Goal: Information Seeking & Learning: Learn about a topic

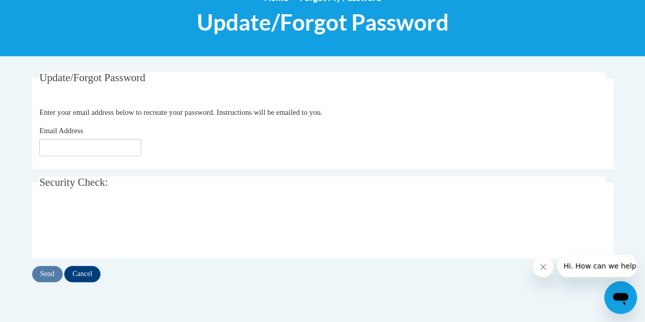
scroll to position [134, 0]
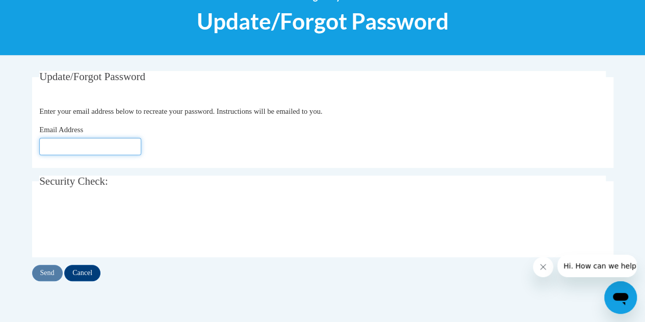
click at [116, 145] on input "Email Address" at bounding box center [90, 146] width 102 height 17
type input "[EMAIL_ADDRESS][DOMAIN_NAME]"
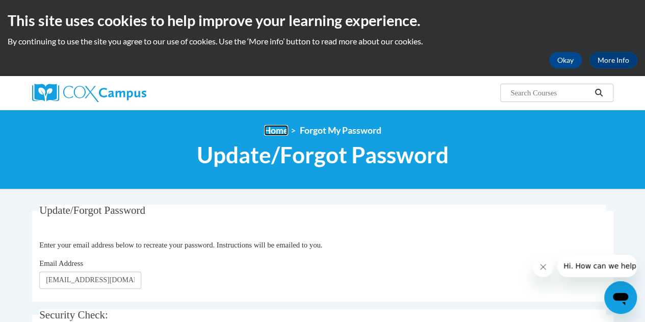
click at [274, 129] on link "Home" at bounding box center [276, 130] width 24 height 11
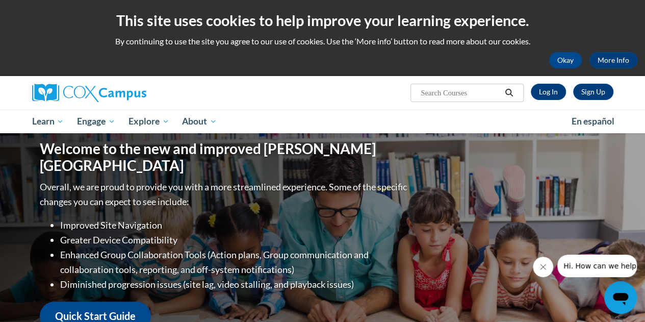
click at [549, 82] on div "Sign Up Log In Search Search..." at bounding box center [422, 89] width 398 height 26
click at [549, 89] on link "Log In" at bounding box center [548, 92] width 35 height 16
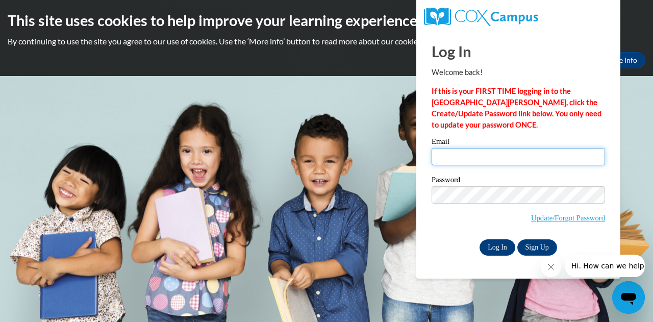
type input "[EMAIL_ADDRESS][DOMAIN_NAME]"
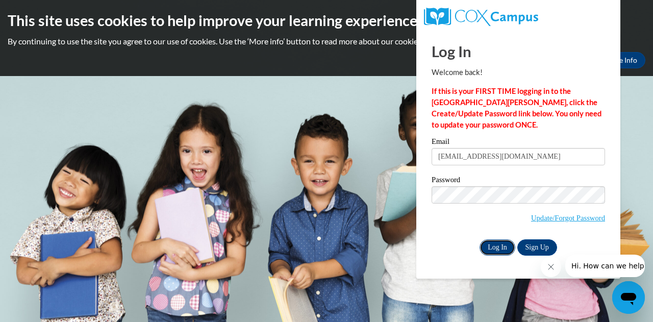
click at [506, 245] on input "Log In" at bounding box center [498, 247] width 36 height 16
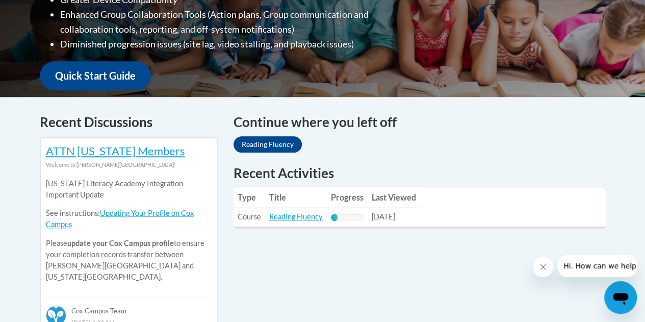
scroll to position [338, 0]
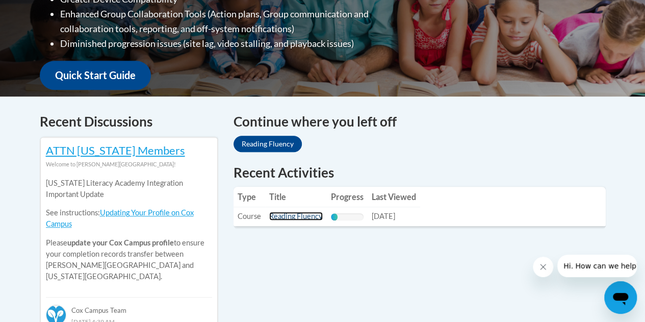
click at [314, 213] on link "Reading Fluency" at bounding box center [296, 216] width 54 height 9
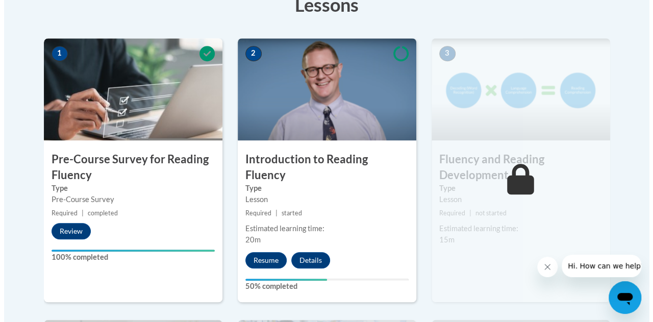
scroll to position [309, 0]
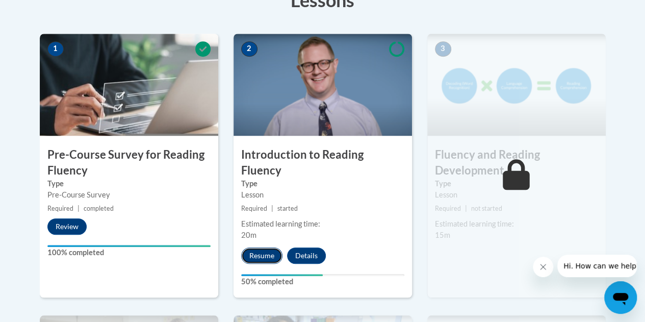
click at [263, 247] on button "Resume" at bounding box center [261, 255] width 41 height 16
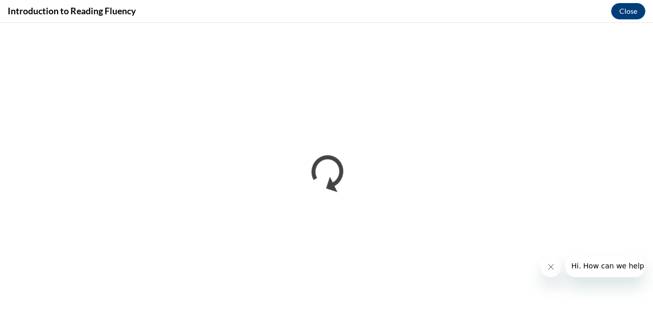
scroll to position [0, 0]
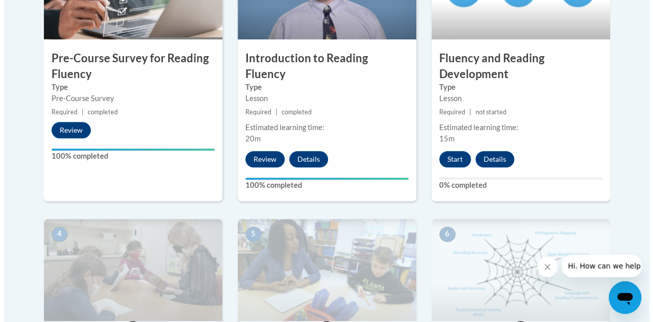
scroll to position [407, 0]
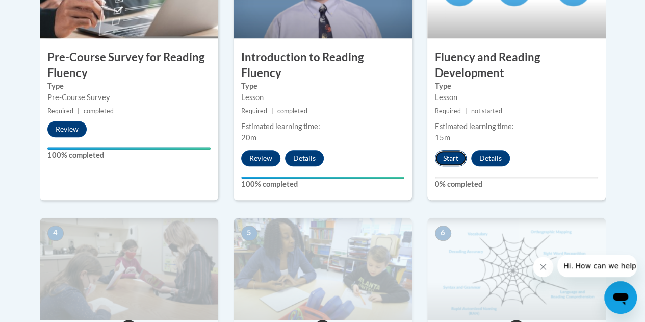
click at [442, 159] on button "Start" at bounding box center [451, 158] width 32 height 16
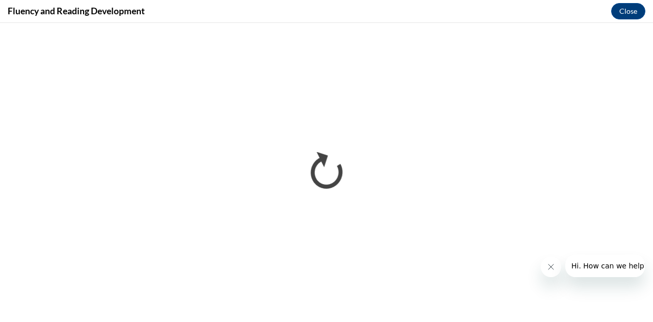
scroll to position [0, 0]
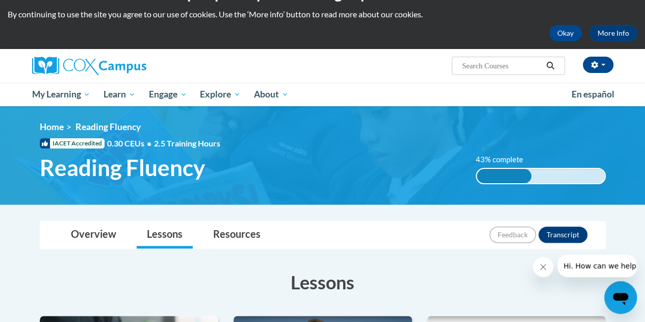
scroll to position [28, 0]
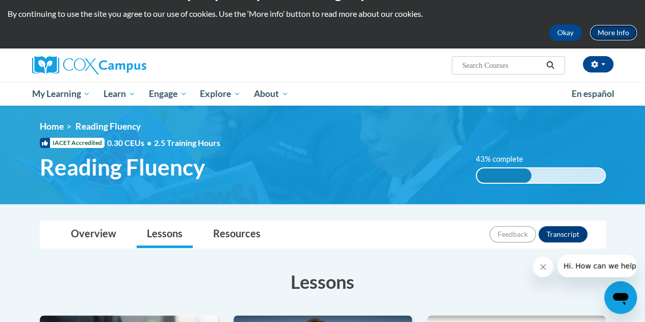
click at [610, 31] on link "More Info" at bounding box center [614, 32] width 48 height 16
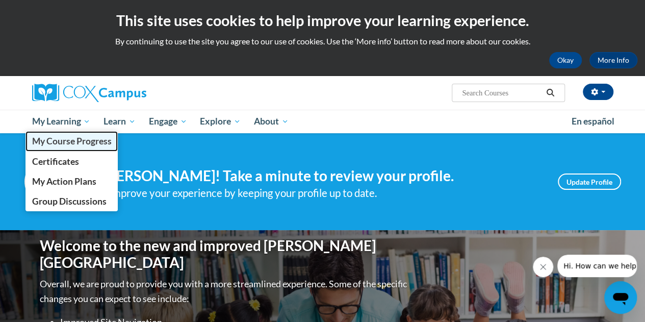
click at [79, 146] on span "My Course Progress" at bounding box center [72, 141] width 80 height 11
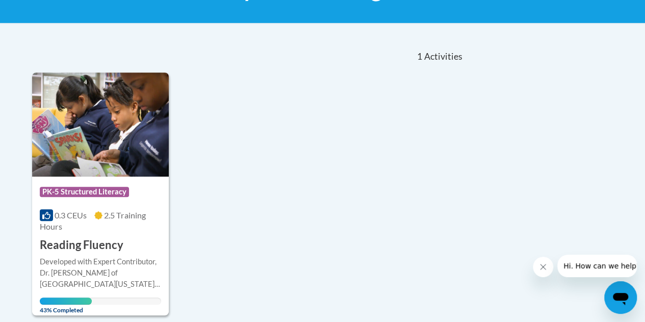
scroll to position [191, 0]
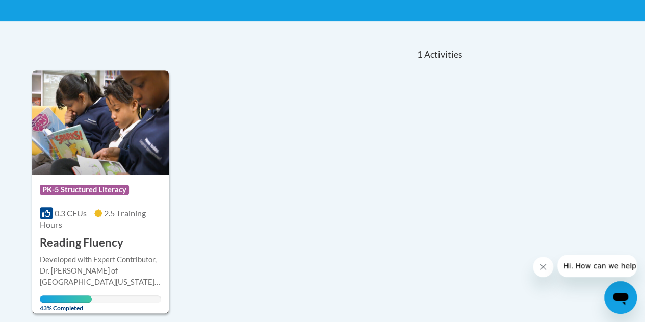
click at [66, 239] on h3 "Reading Fluency" at bounding box center [82, 243] width 84 height 16
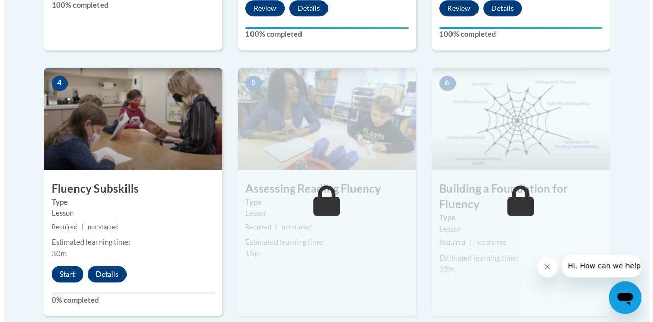
scroll to position [561, 0]
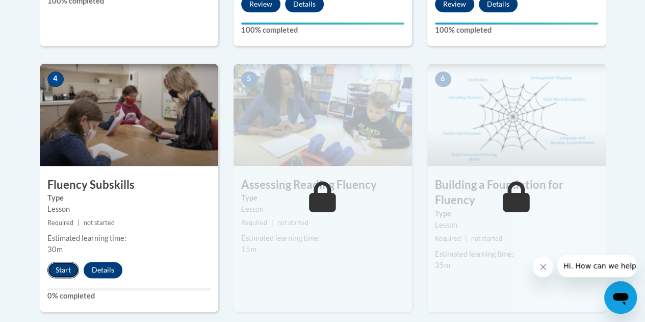
click at [57, 269] on button "Start" at bounding box center [63, 270] width 32 height 16
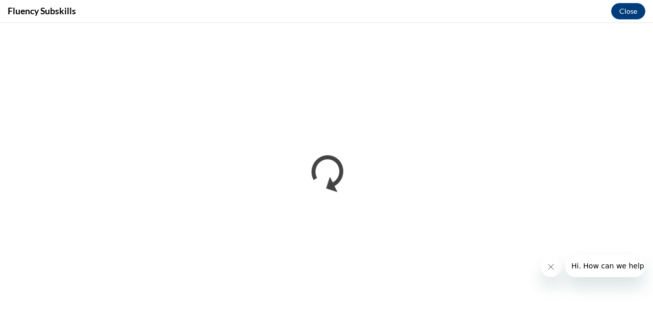
scroll to position [0, 0]
